Goal: Transaction & Acquisition: Purchase product/service

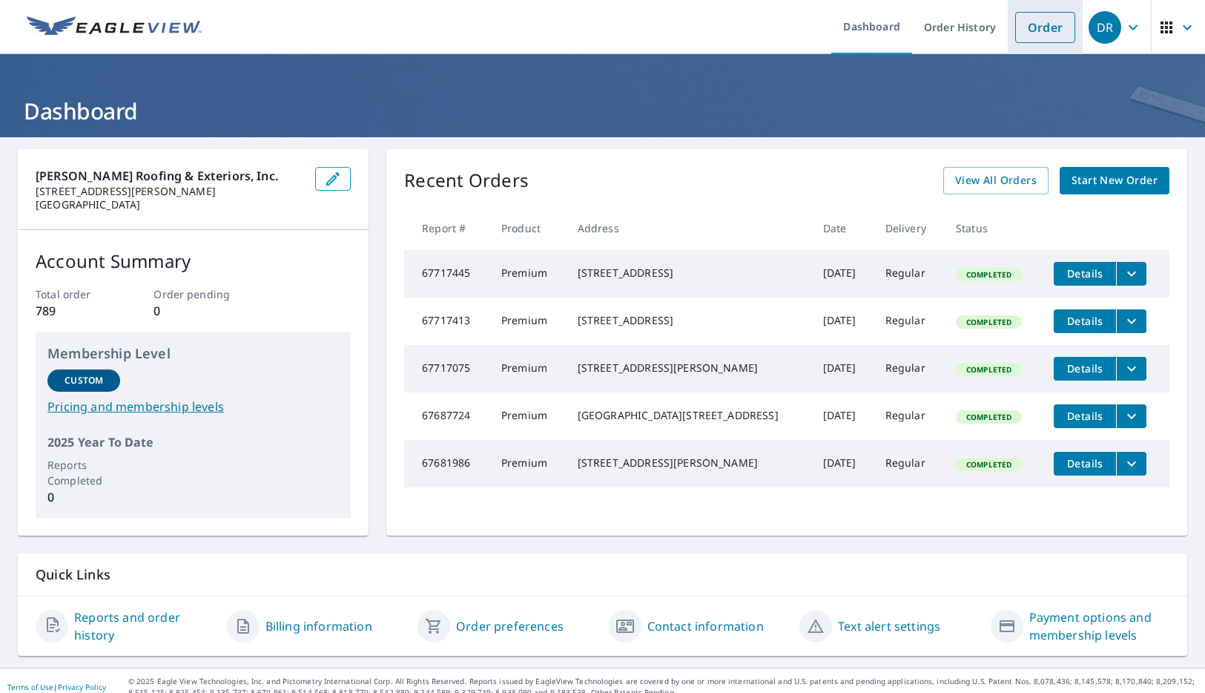
click at [1023, 24] on link "Order" at bounding box center [1046, 27] width 60 height 31
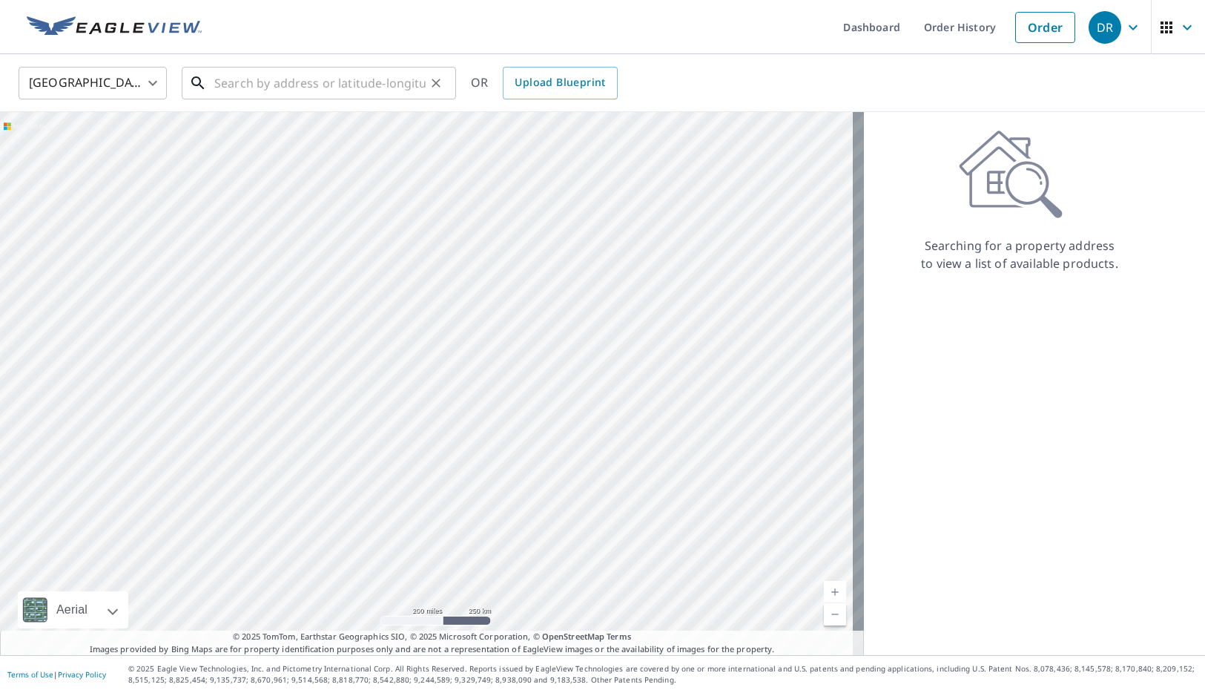
click at [258, 91] on input "text" at bounding box center [319, 83] width 211 height 42
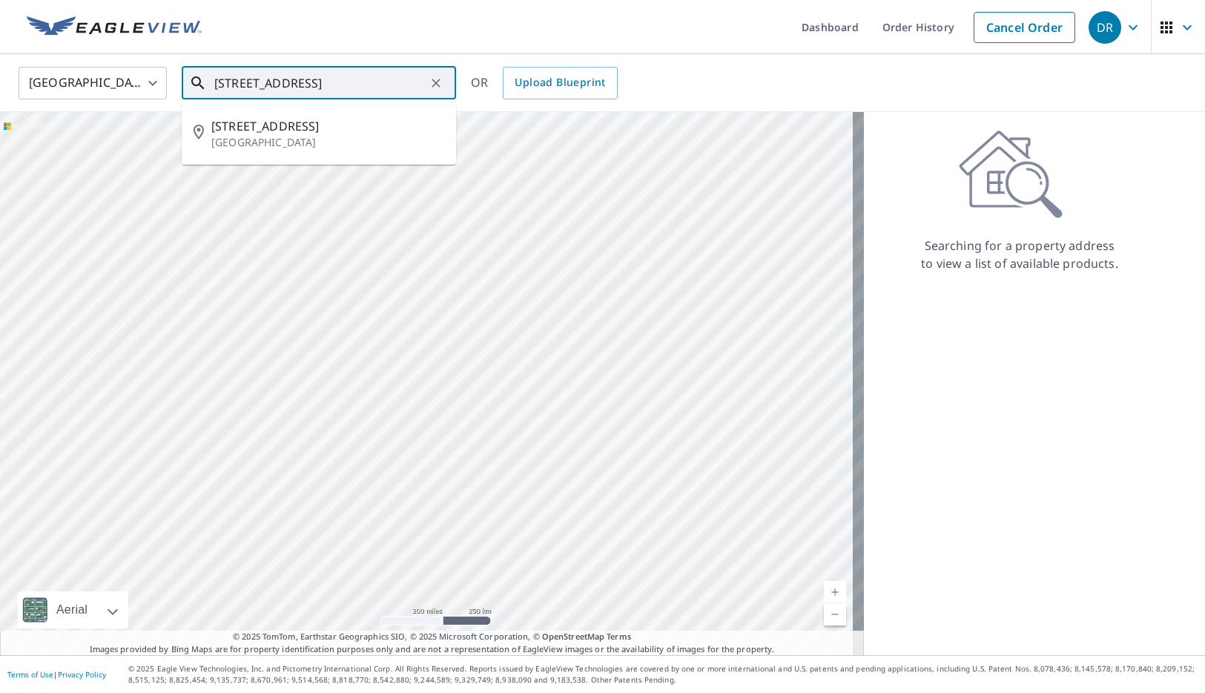
click at [266, 118] on span "[STREET_ADDRESS]" at bounding box center [327, 126] width 233 height 18
type input "[STREET_ADDRESS]"
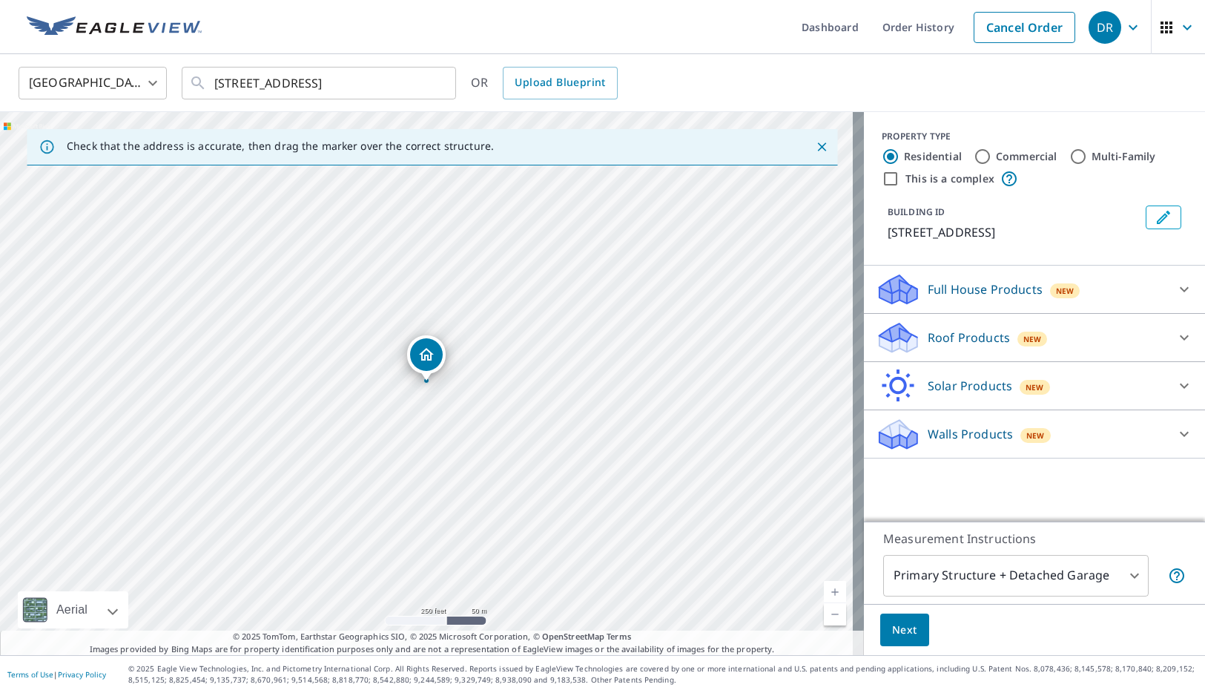
click at [945, 342] on div "Roof Products New" at bounding box center [1021, 337] width 291 height 35
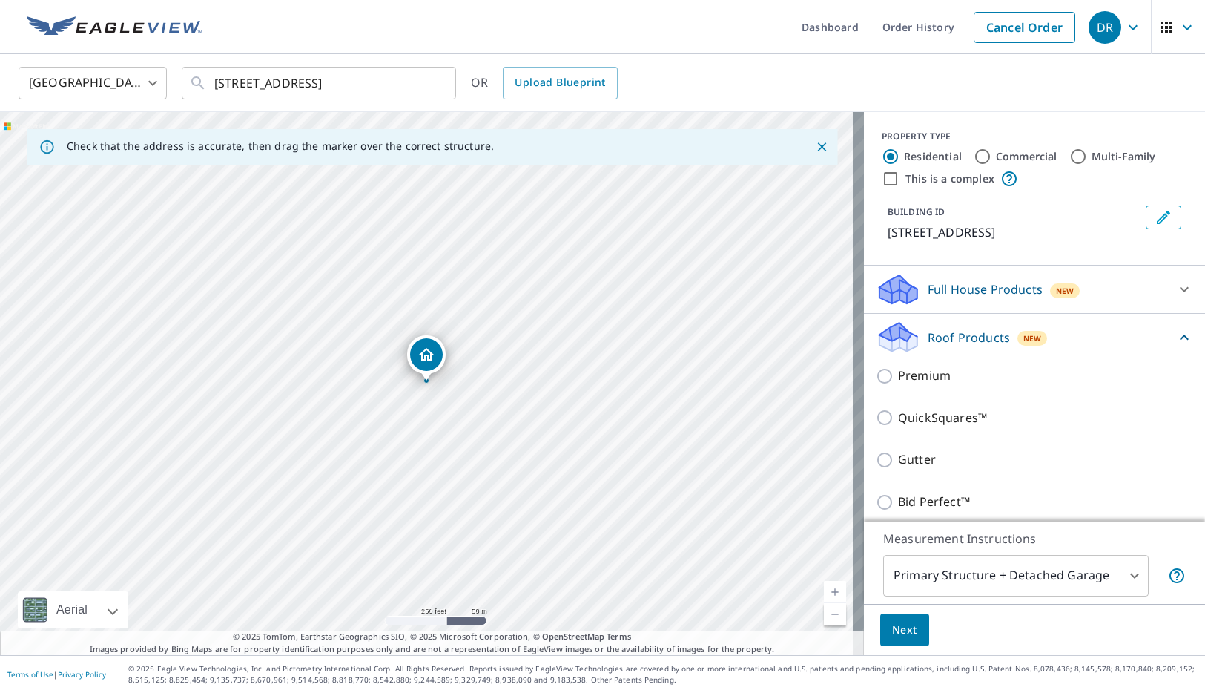
click at [920, 384] on div "Premium" at bounding box center [1035, 376] width 318 height 42
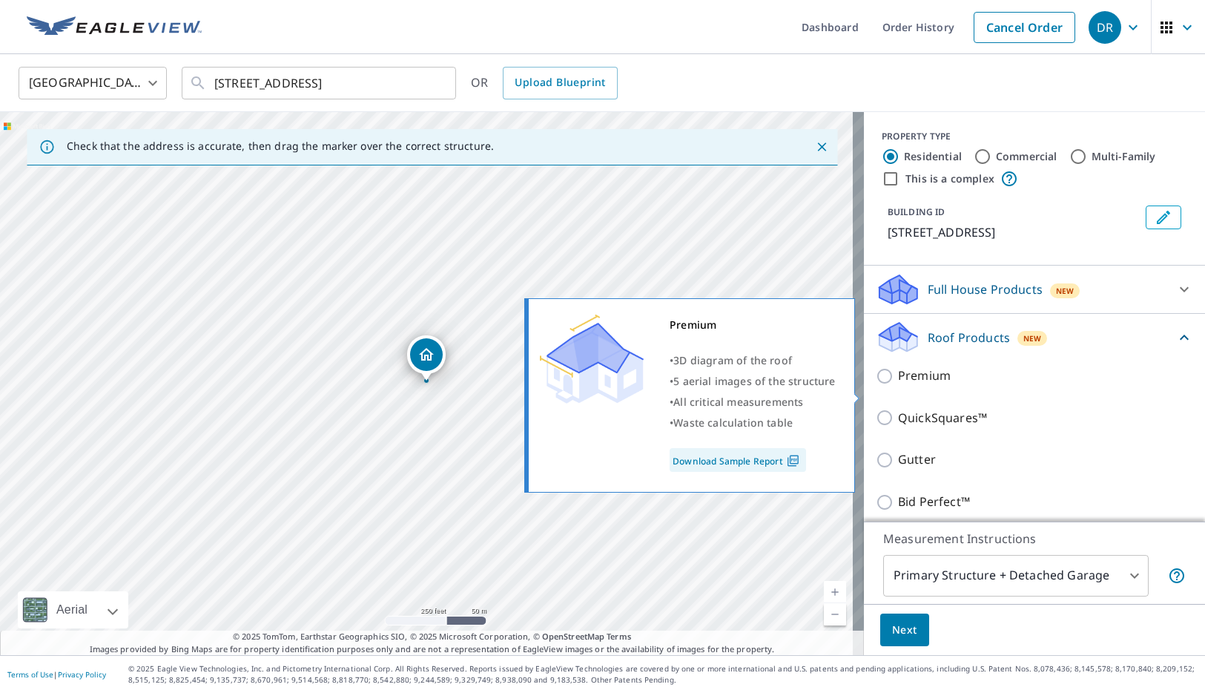
click at [918, 385] on p "Premium" at bounding box center [924, 375] width 53 height 19
click at [898, 385] on input "Premium" at bounding box center [887, 376] width 22 height 18
checkbox input "true"
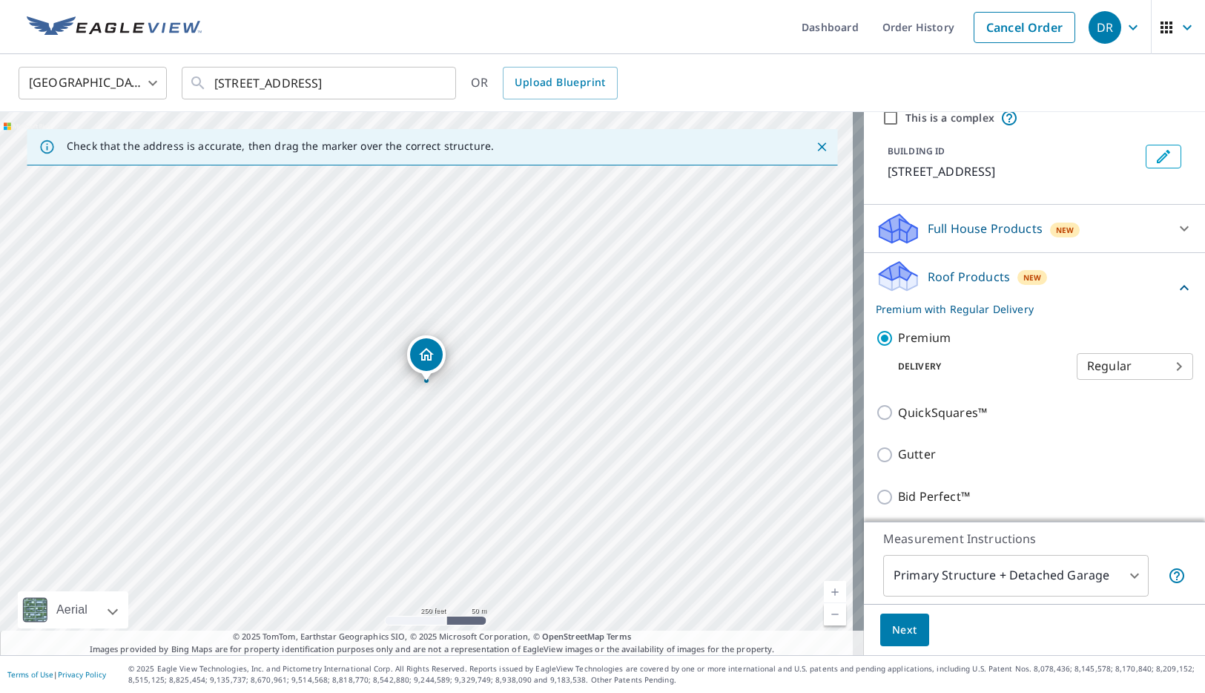
scroll to position [178, 0]
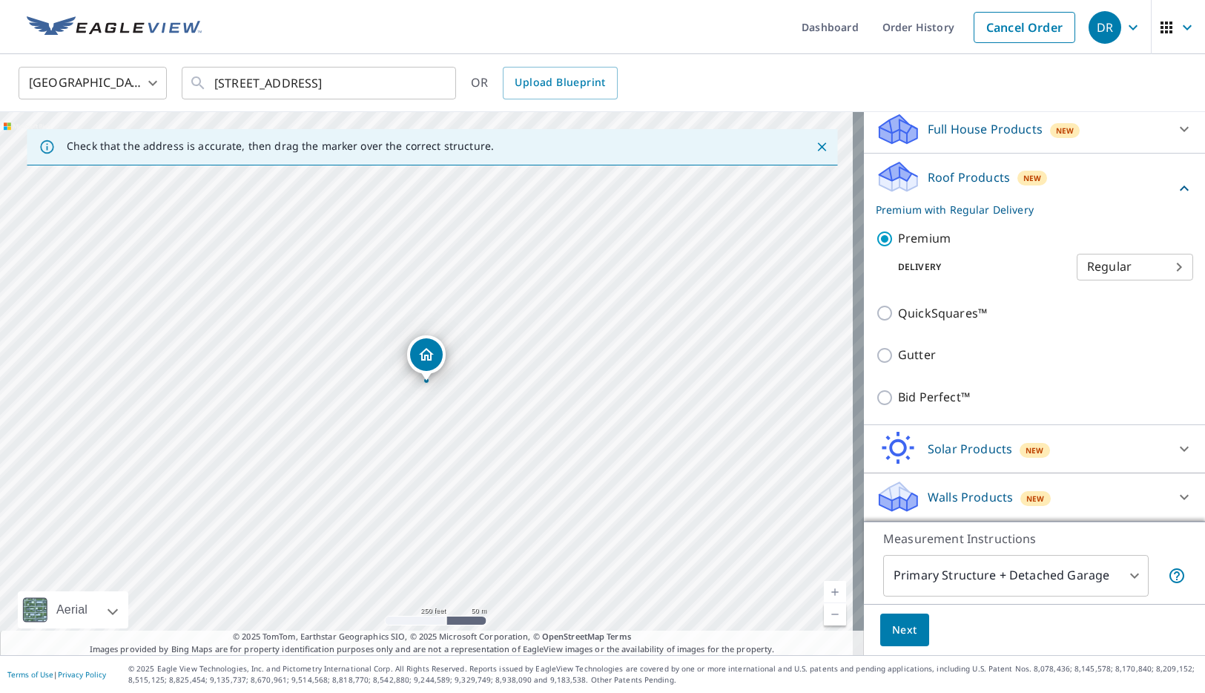
click at [904, 628] on span "Next" at bounding box center [904, 630] width 25 height 19
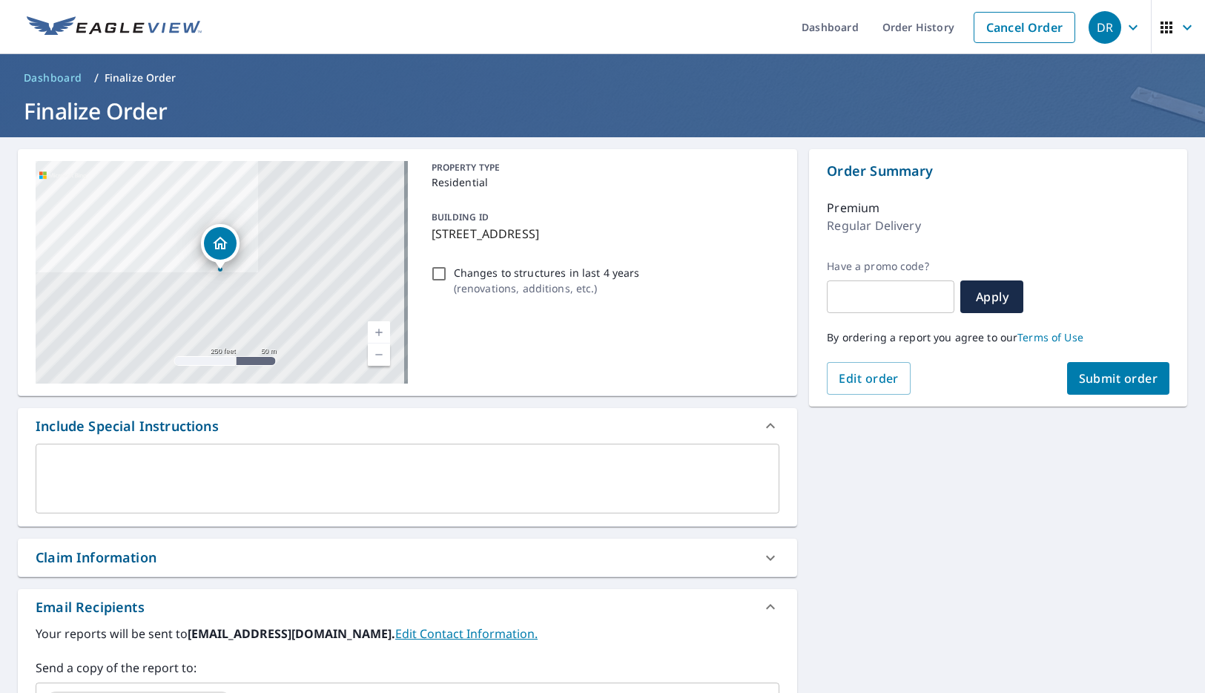
scroll to position [223, 0]
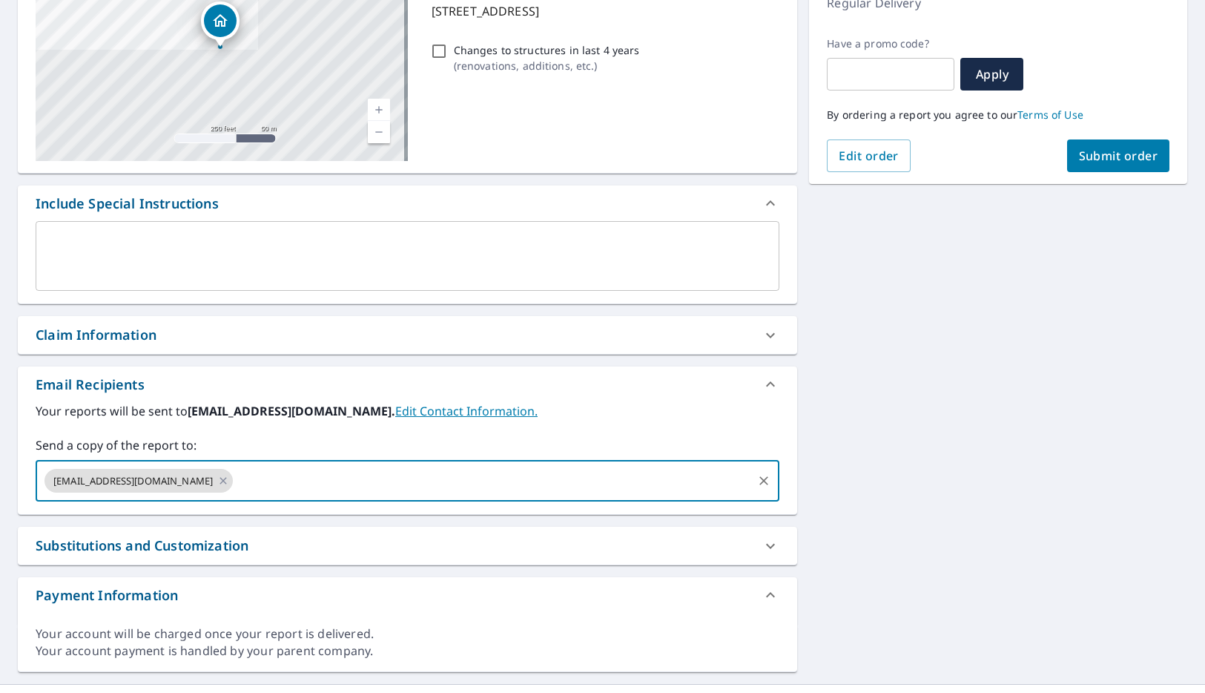
click at [344, 481] on input "text" at bounding box center [493, 481] width 516 height 28
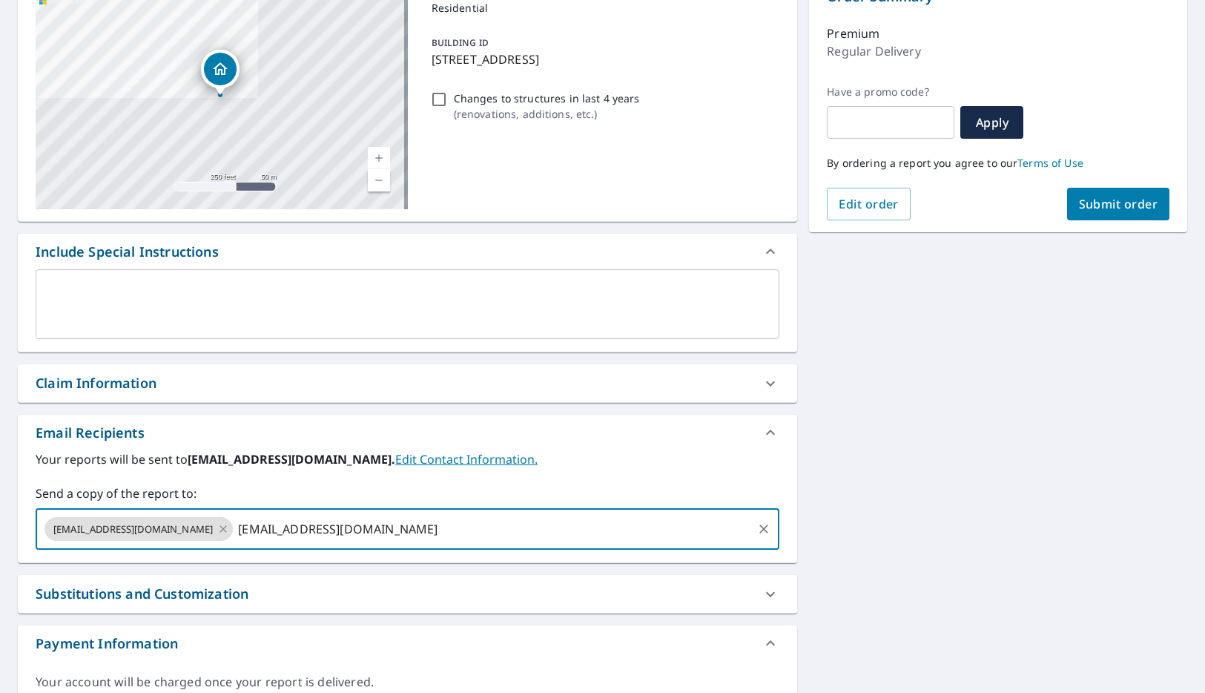
scroll to position [148, 0]
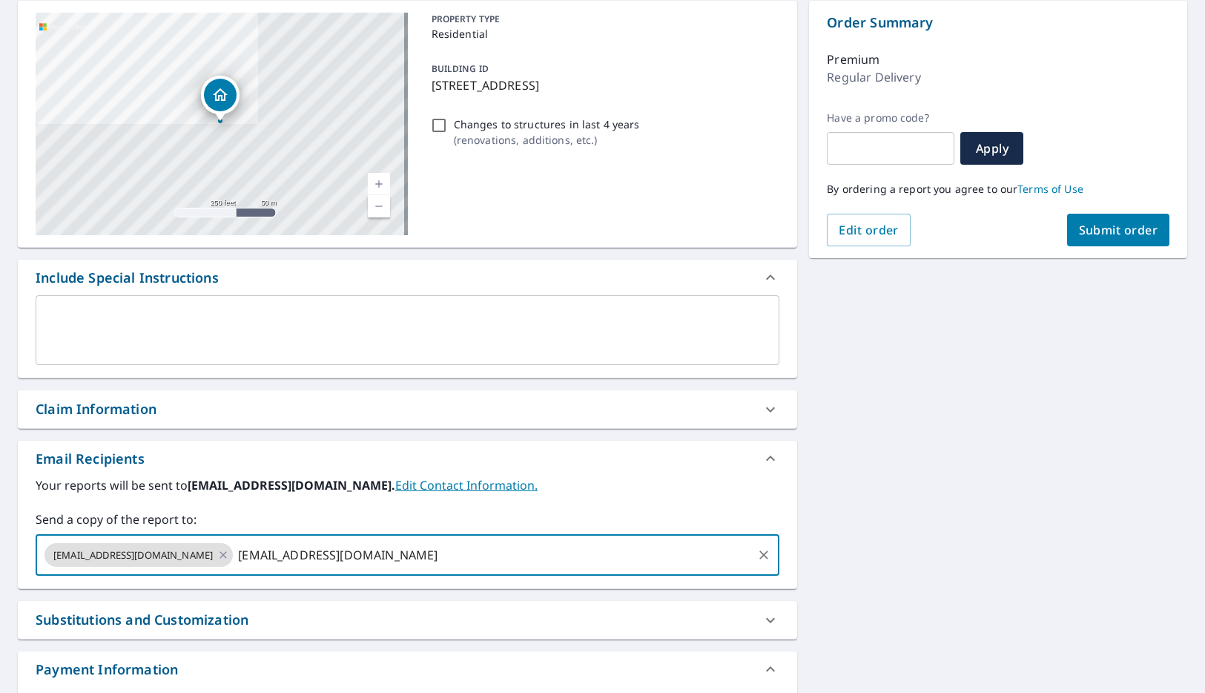
type input "[EMAIL_ADDRESS][DOMAIN_NAME]"
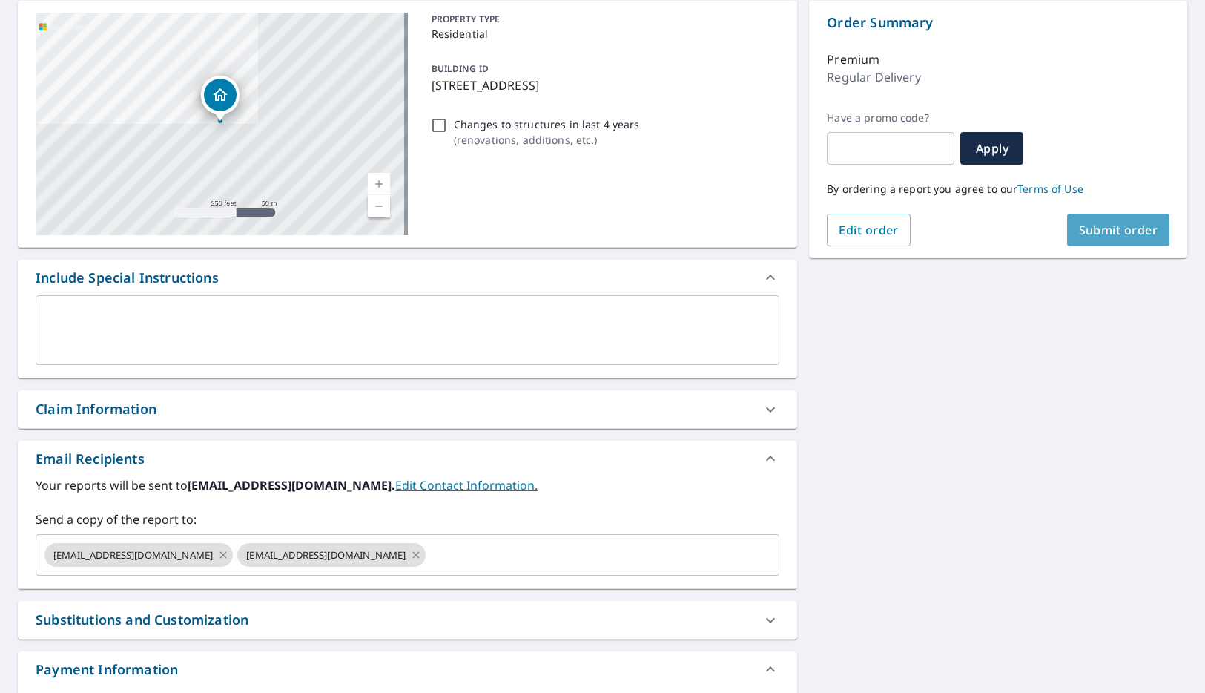
click at [1122, 231] on span "Submit order" at bounding box center [1118, 230] width 79 height 16
checkbox input "true"
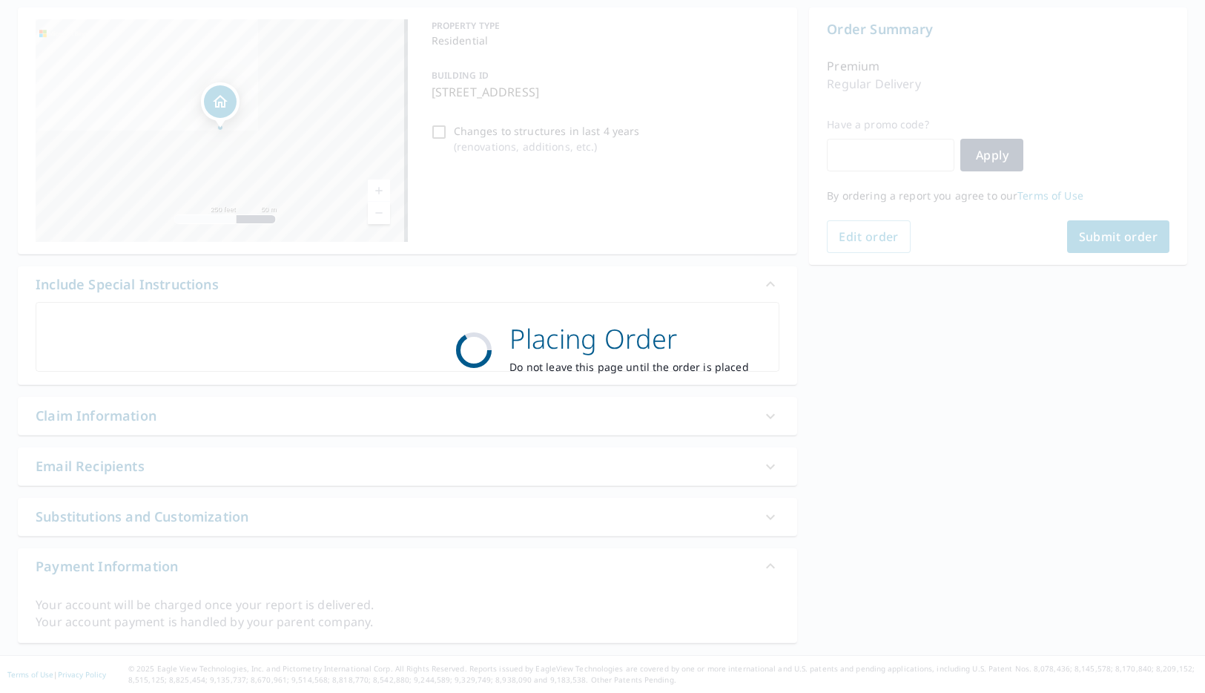
scroll to position [142, 0]
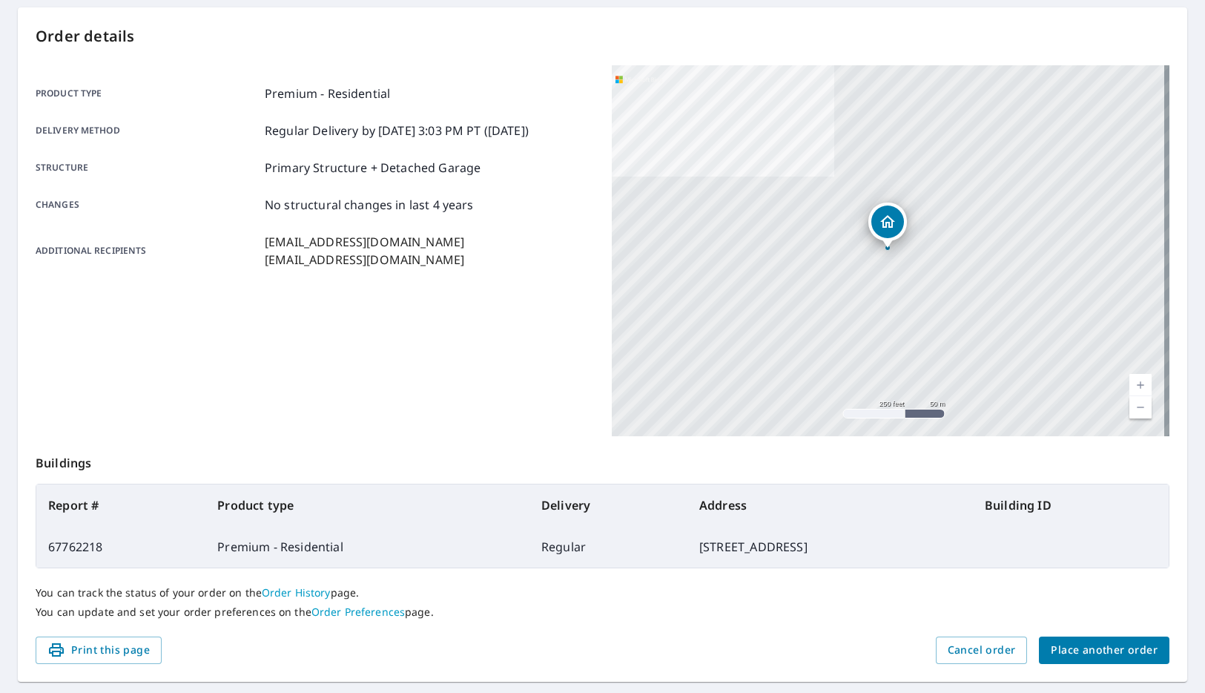
click at [1112, 659] on button "Place another order" at bounding box center [1104, 649] width 131 height 27
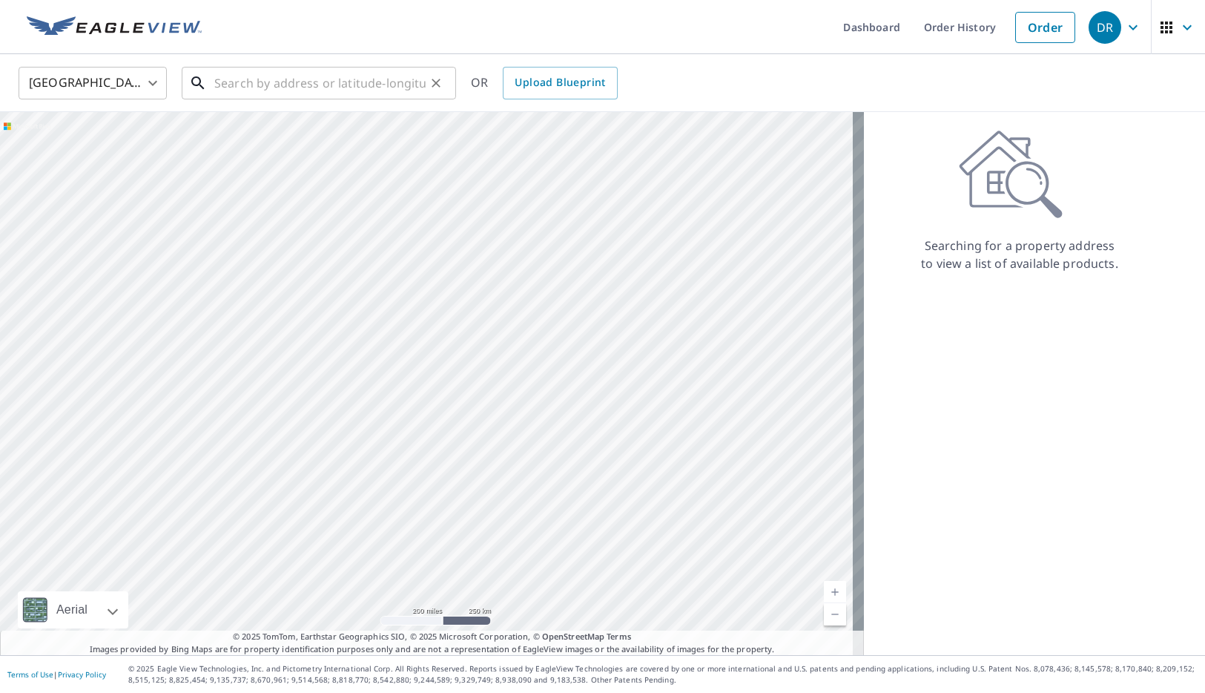
click at [228, 91] on input "text" at bounding box center [319, 83] width 211 height 42
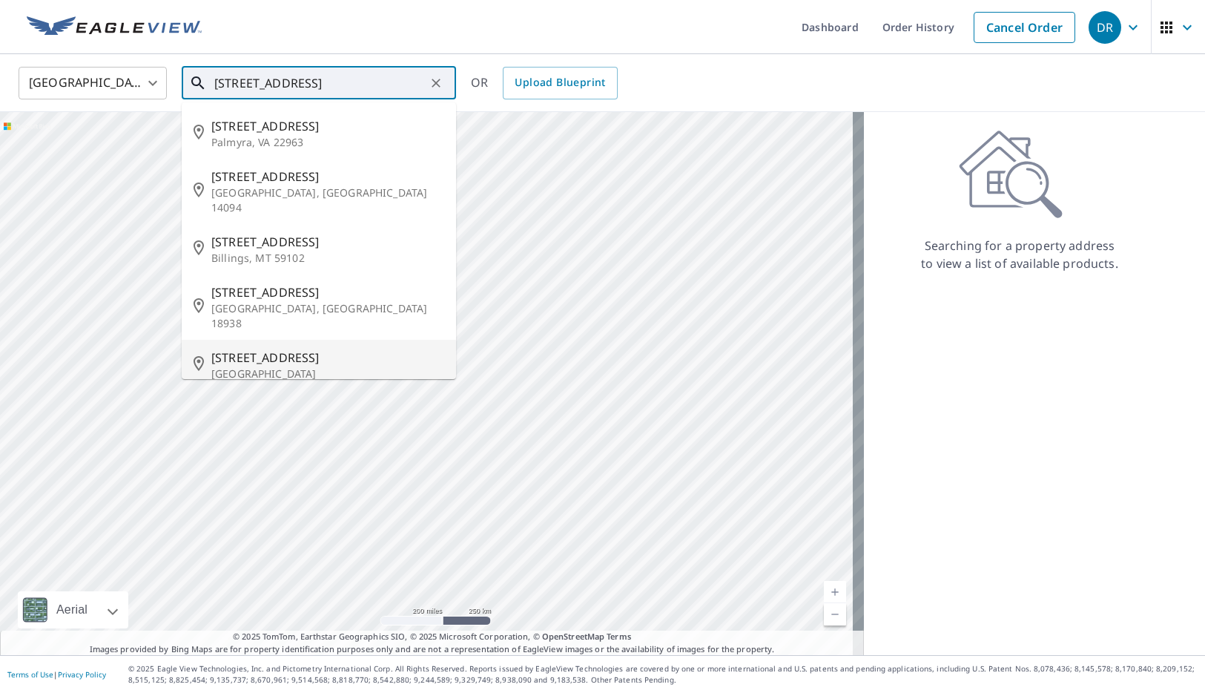
click at [289, 349] on span "[STREET_ADDRESS]" at bounding box center [327, 358] width 233 height 18
type input "[STREET_ADDRESS]"
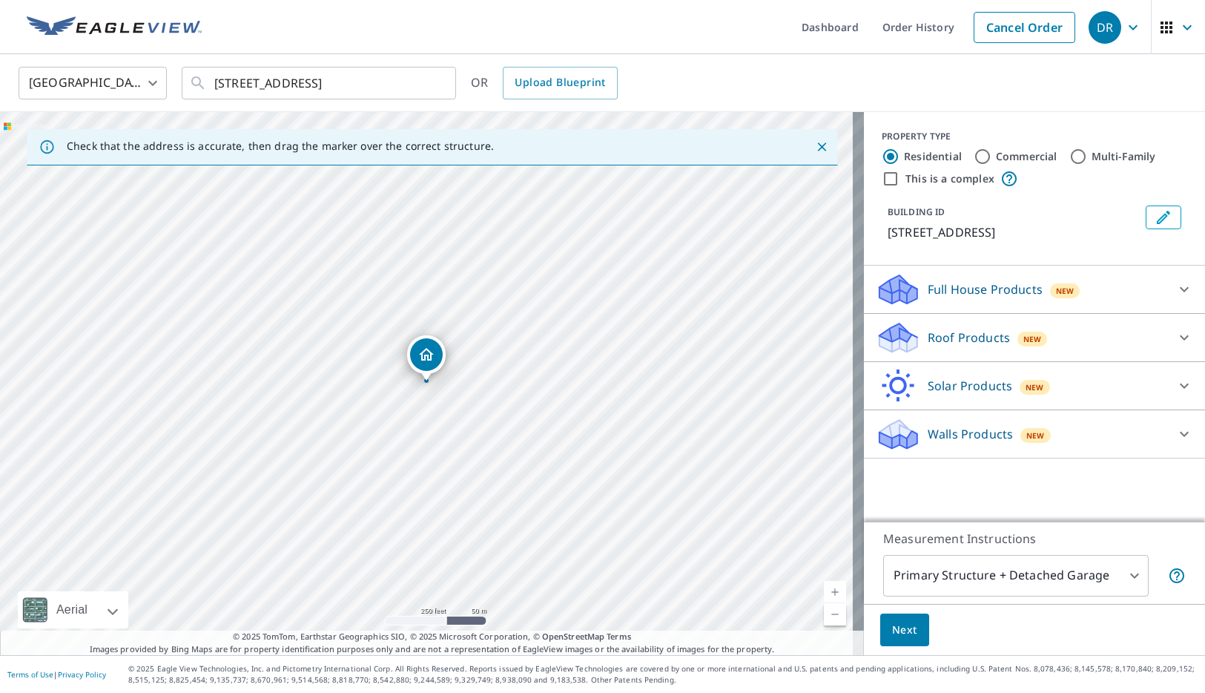
click at [962, 346] on p "Roof Products" at bounding box center [969, 338] width 82 height 18
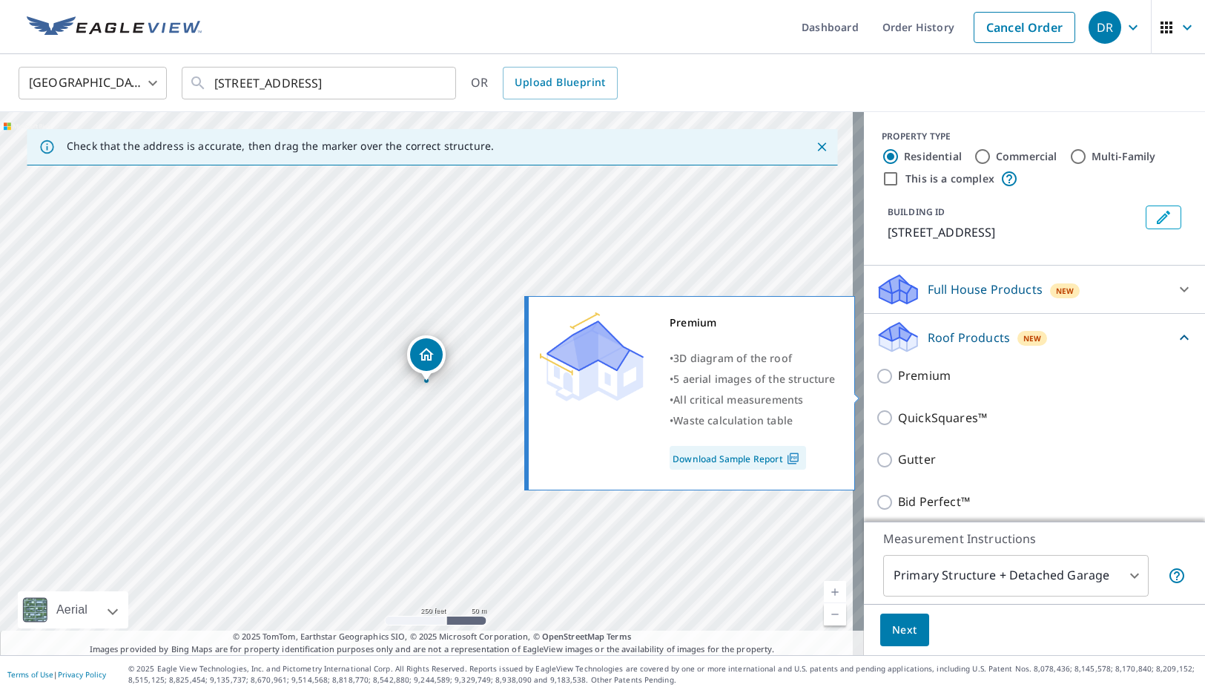
click at [926, 385] on p "Premium" at bounding box center [924, 375] width 53 height 19
click at [898, 385] on input "Premium" at bounding box center [887, 376] width 22 height 18
checkbox input "true"
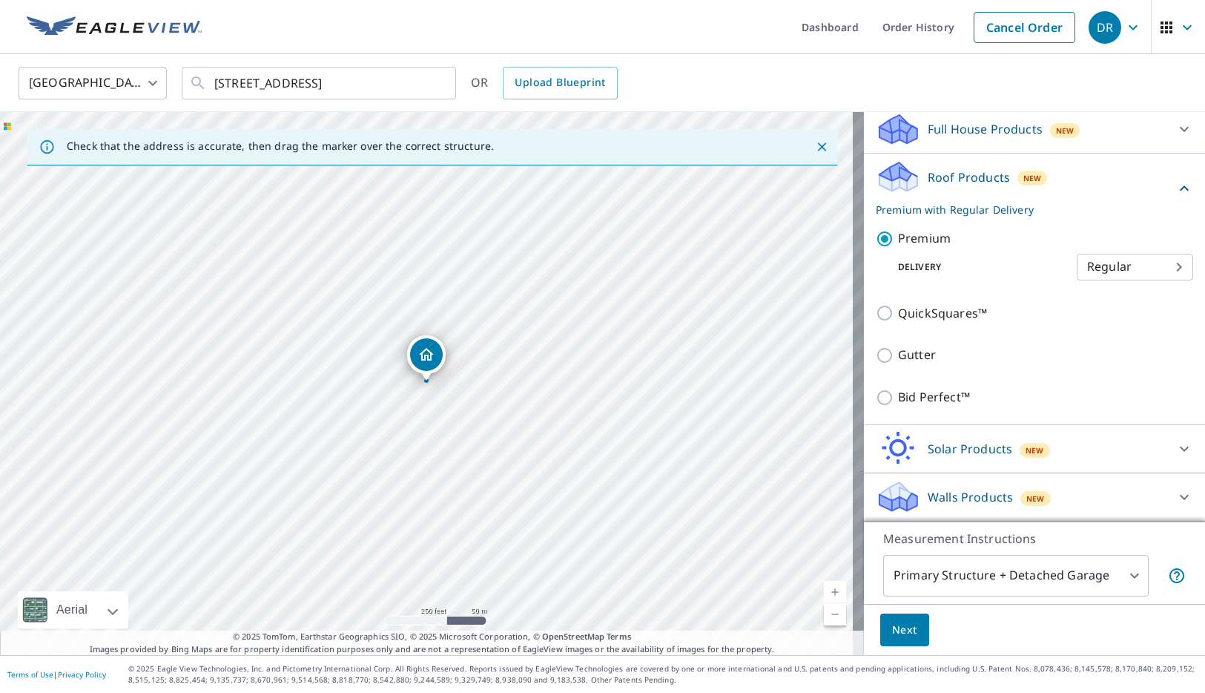
scroll to position [178, 0]
click at [892, 625] on span "Next" at bounding box center [904, 630] width 25 height 19
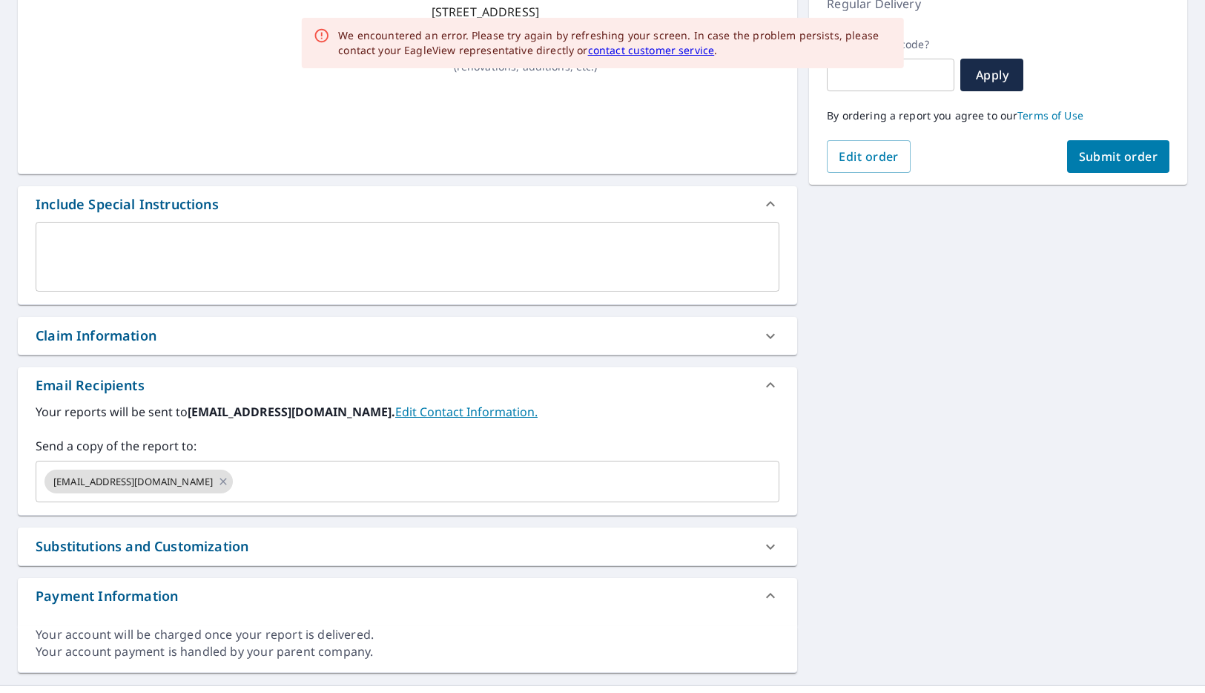
scroll to position [223, 0]
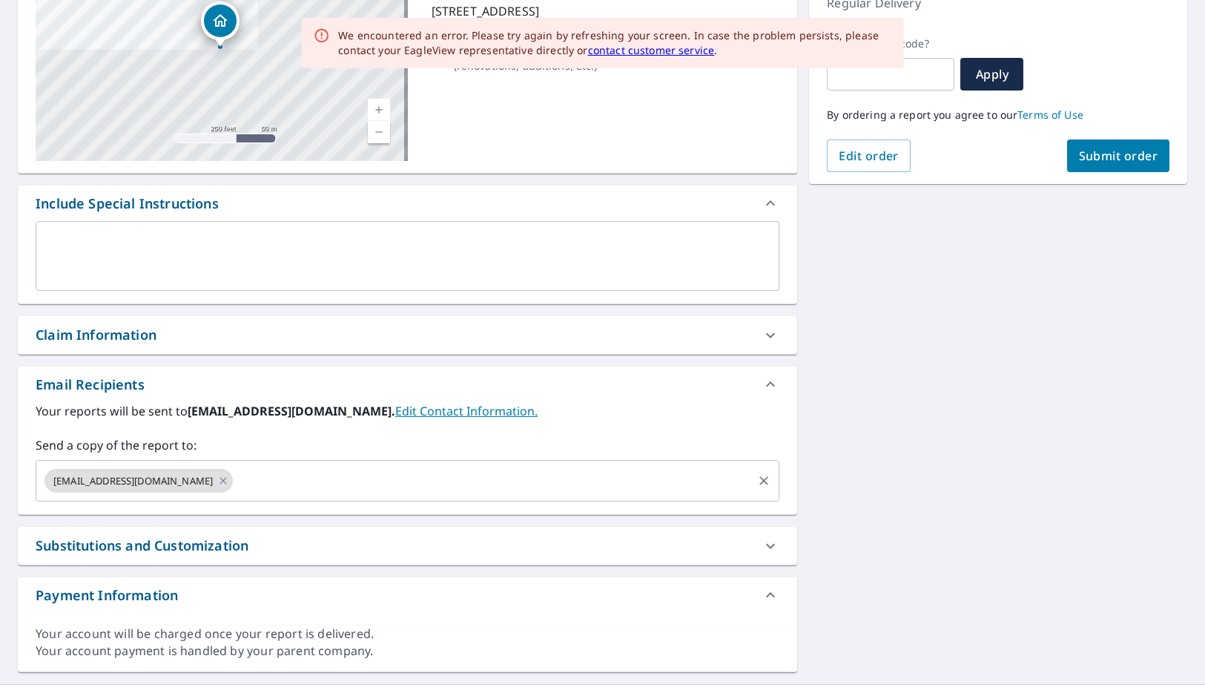
click at [400, 482] on input "text" at bounding box center [493, 481] width 516 height 28
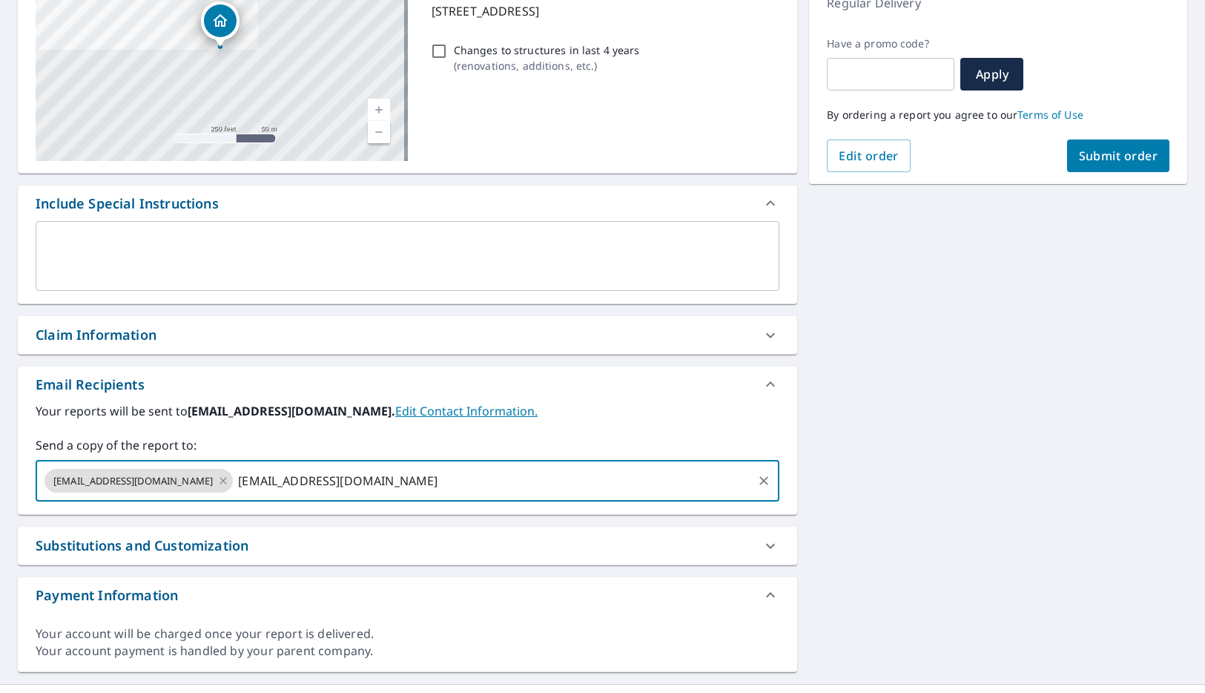
type input "[EMAIL_ADDRESS][DOMAIN_NAME]"
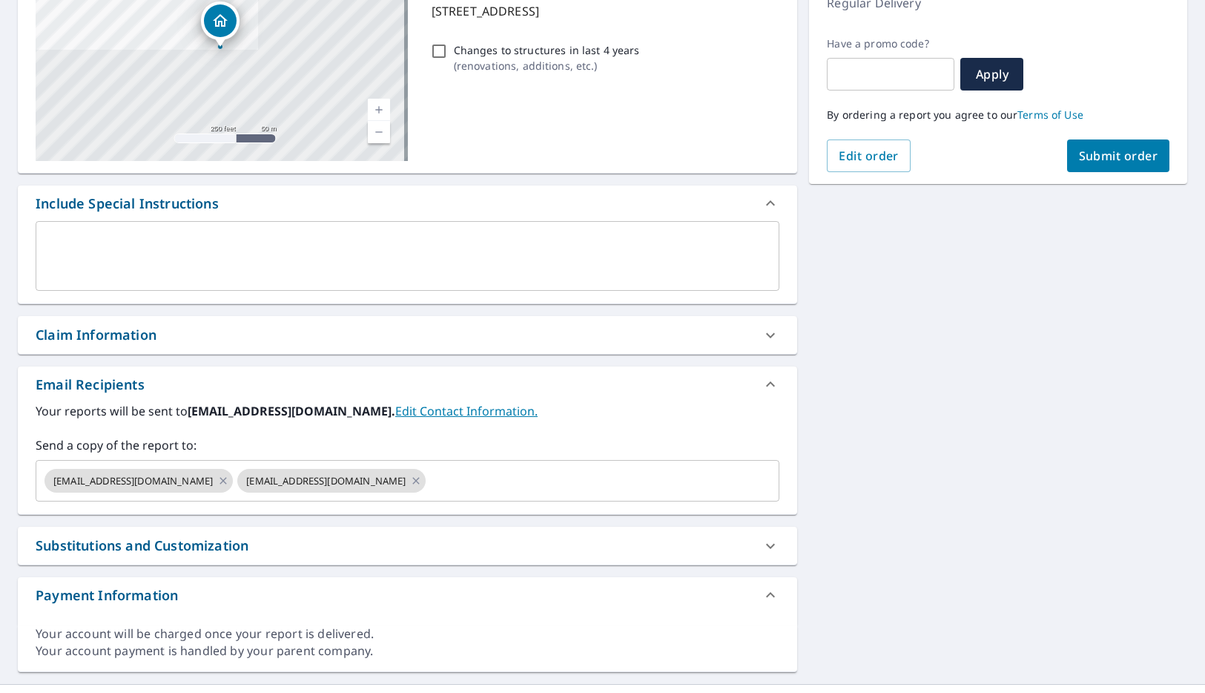
click at [828, 475] on div "[STREET_ADDRESS] Aerial Road A standard road map Aerial A detailed look from ab…" at bounding box center [602, 299] width 1205 height 769
click at [1108, 163] on span "Submit order" at bounding box center [1118, 156] width 79 height 16
checkbox input "true"
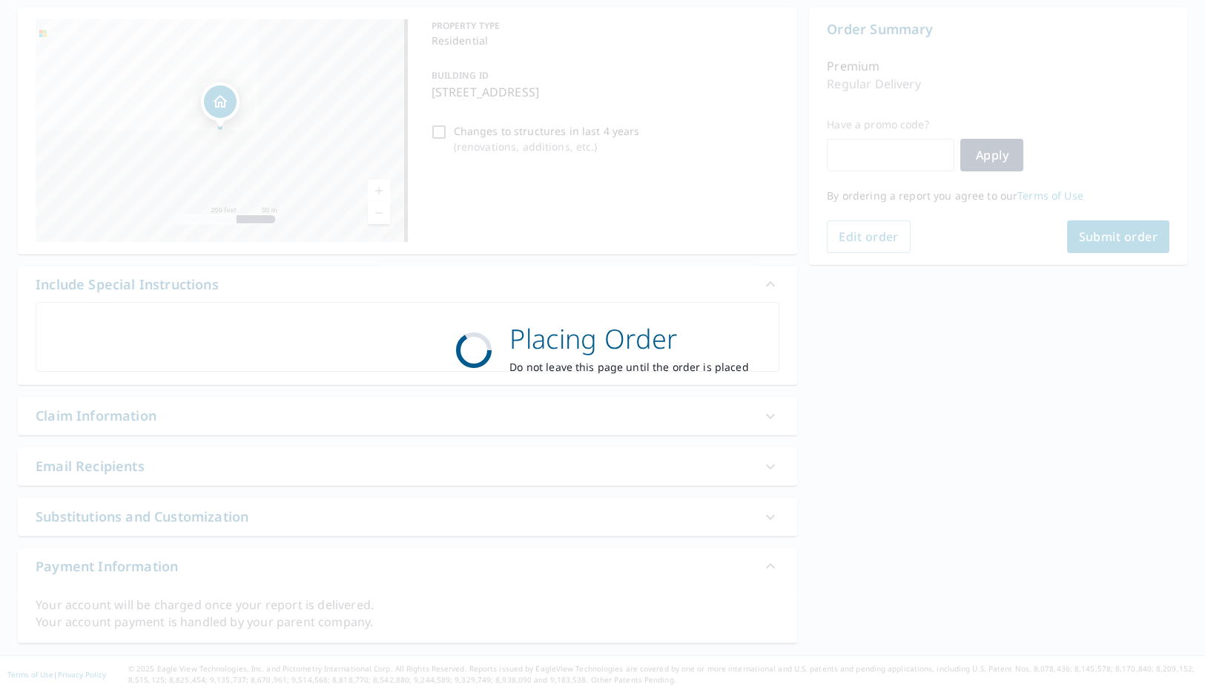
scroll to position [142, 0]
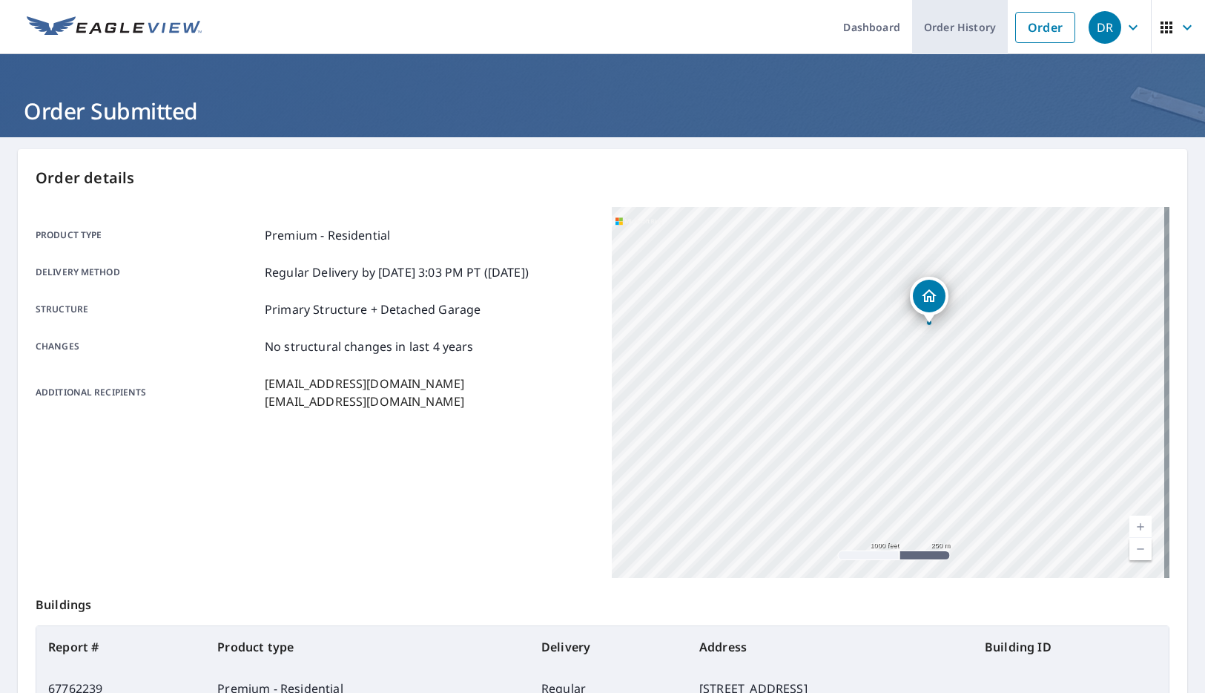
click at [943, 25] on link "Order History" at bounding box center [960, 27] width 96 height 54
